Goal: Book appointment/travel/reservation

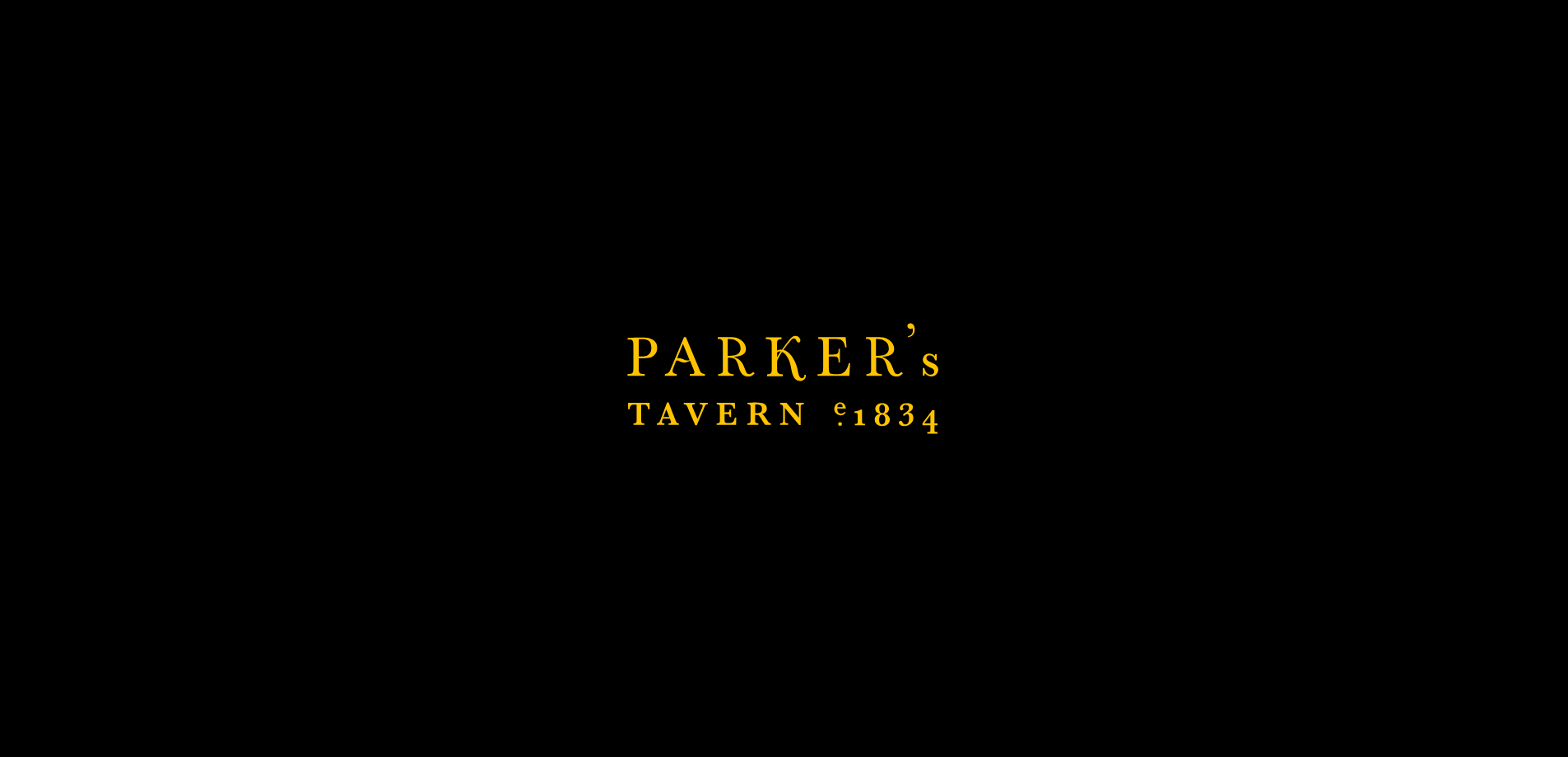
scroll to position [906, 0]
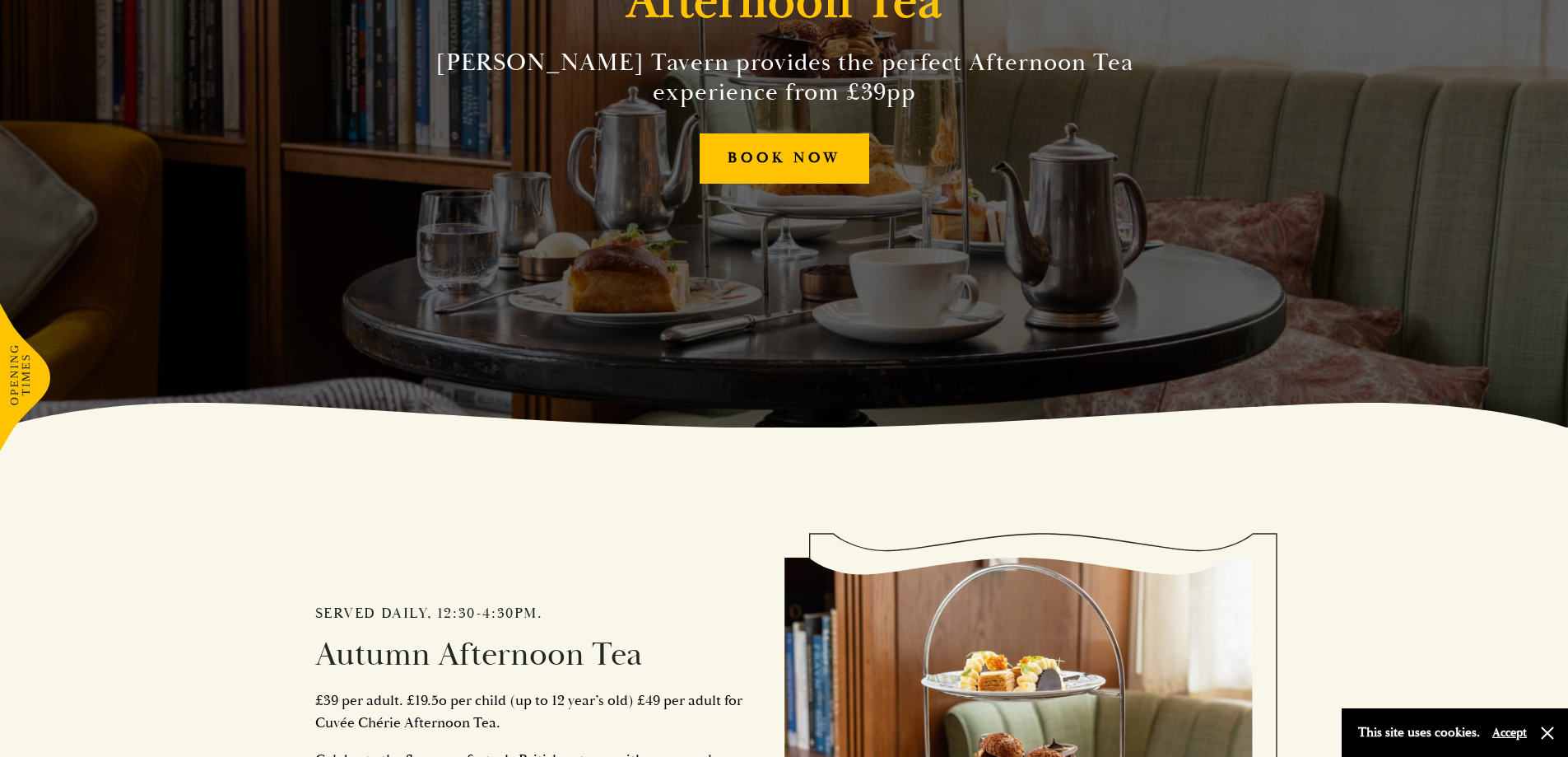
scroll to position [824, 0]
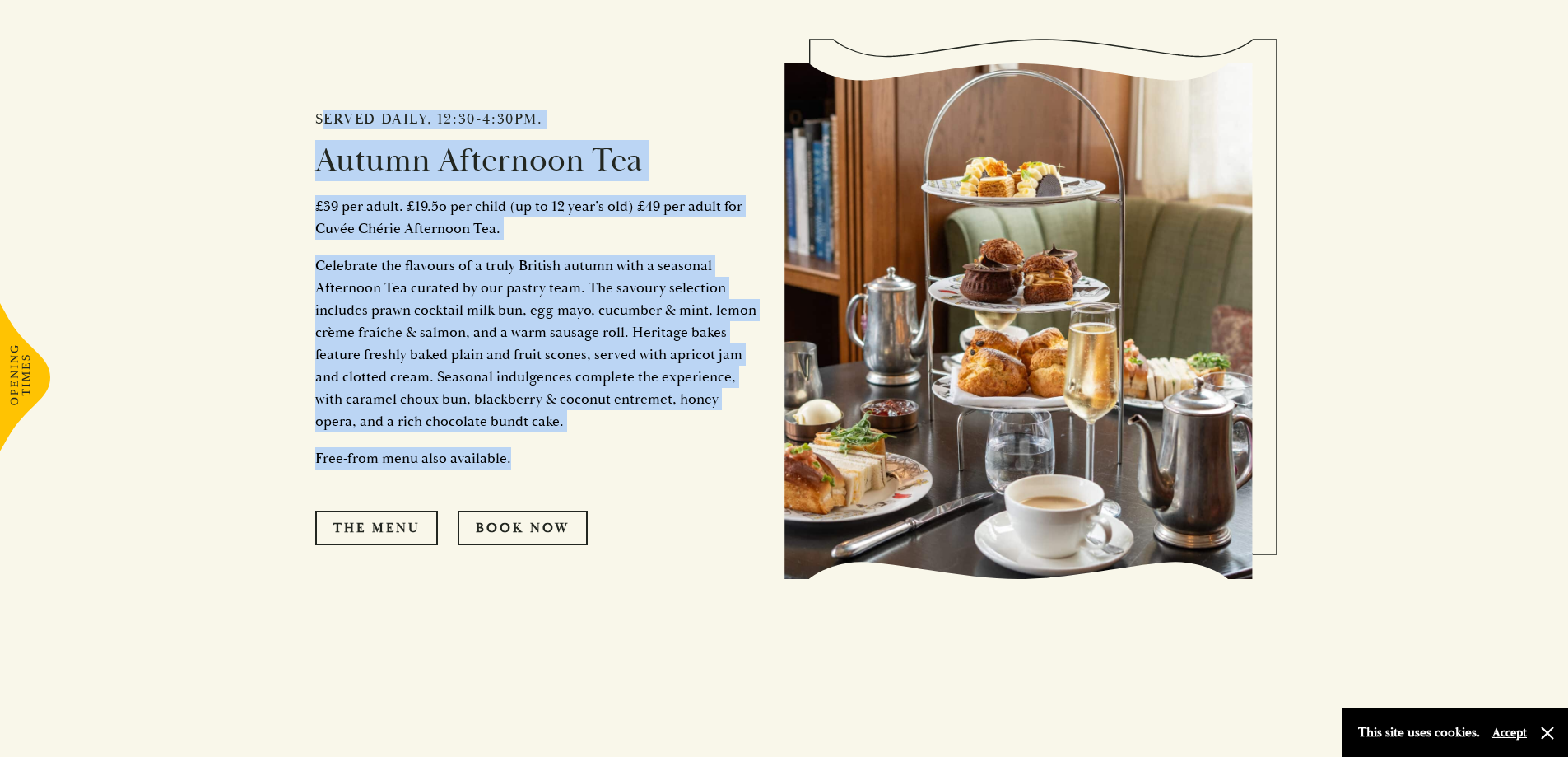
drag, startPoint x: 310, startPoint y: 121, endPoint x: 567, endPoint y: 457, distance: 423.0
click at [567, 457] on div "Served daily, 12:30-4:30pm. Autumn Afternoon Tea £39 per adult. £19.5o per chil…" at bounding box center [785, 316] width 988 height 766
copy div "Served daily, 12:30-4:30pm. Autumn Afternoon Tea £39 per adult. £19.5o per chil…"
